Goal: Check status: Check status

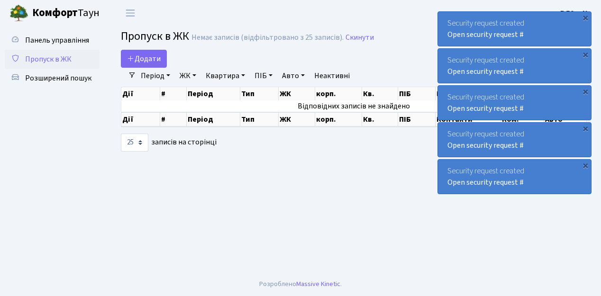
select select "25"
click at [44, 57] on span "Пропуск в ЖК" at bounding box center [48, 59] width 46 height 10
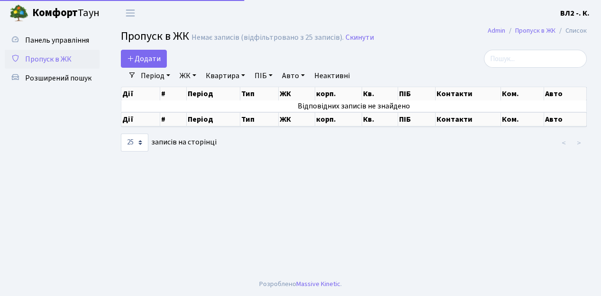
select select "25"
click at [147, 76] on link "Період" at bounding box center [155, 76] width 37 height 16
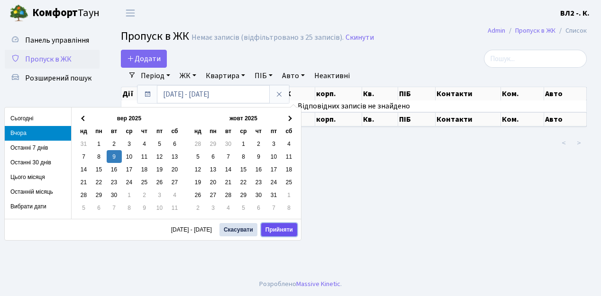
click at [292, 225] on button "Прийняти" at bounding box center [279, 229] width 36 height 13
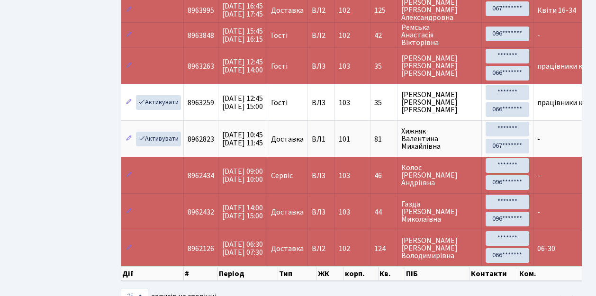
scroll to position [442, 0]
